Goal: Entertainment & Leisure: Consume media (video, audio)

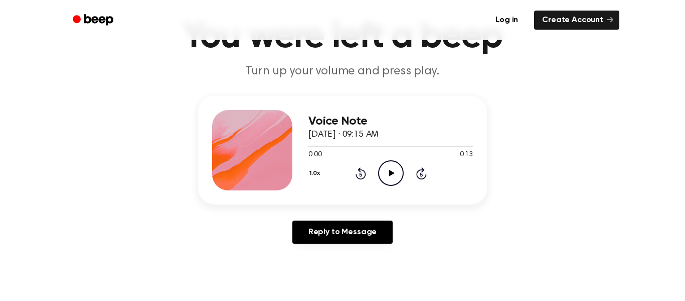
click at [389, 172] on icon at bounding box center [392, 173] width 6 height 7
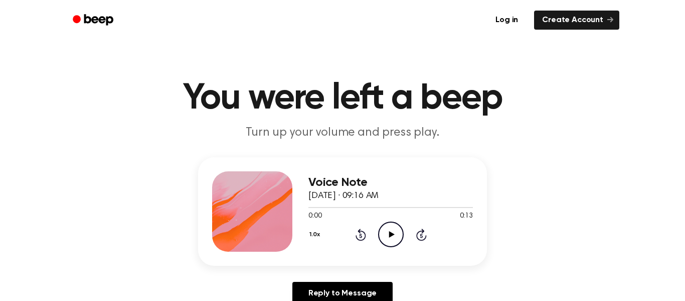
click at [381, 235] on icon "Play Audio" at bounding box center [391, 234] width 26 height 26
click at [397, 238] on icon "Play Audio" at bounding box center [391, 234] width 26 height 26
click at [382, 237] on icon "Play Audio" at bounding box center [391, 234] width 26 height 26
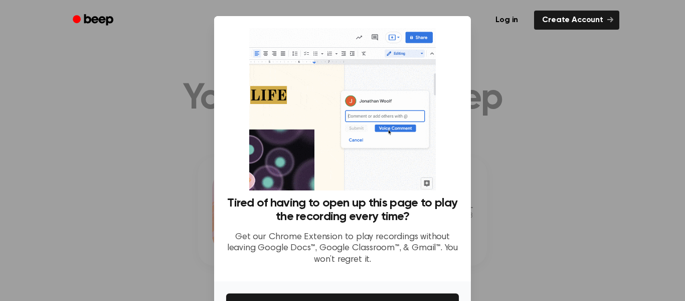
click at [582, 170] on div at bounding box center [342, 150] width 685 height 301
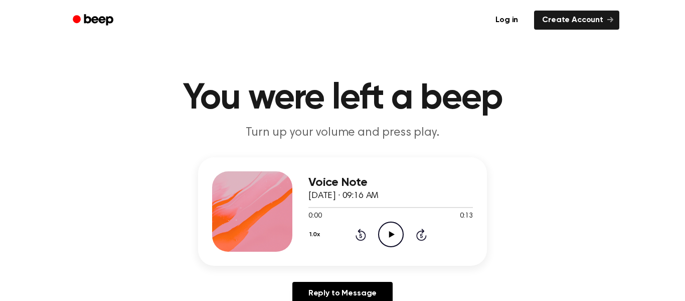
click at [381, 235] on icon "Play Audio" at bounding box center [391, 234] width 26 height 26
click at [383, 232] on icon "Play Audio" at bounding box center [391, 234] width 26 height 26
click at [385, 225] on icon "Play Audio" at bounding box center [391, 234] width 26 height 26
click at [391, 229] on icon "Play Audio" at bounding box center [391, 234] width 26 height 26
click at [384, 227] on icon "Play Audio" at bounding box center [391, 234] width 26 height 26
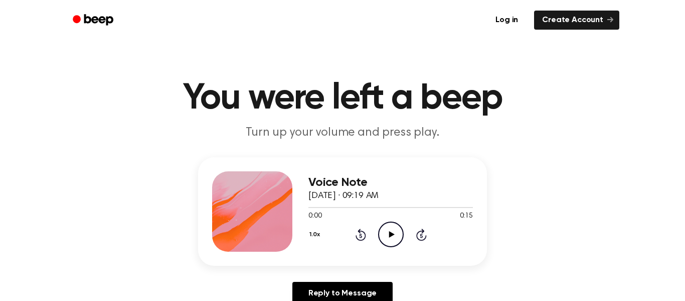
click at [390, 239] on icon "Play Audio" at bounding box center [391, 234] width 26 height 26
click at [390, 243] on icon "Play Audio" at bounding box center [391, 234] width 26 height 26
click at [388, 226] on icon "Play Audio" at bounding box center [391, 234] width 26 height 26
click at [396, 235] on icon "Play Audio" at bounding box center [391, 234] width 26 height 26
